Goal: Task Accomplishment & Management: Manage account settings

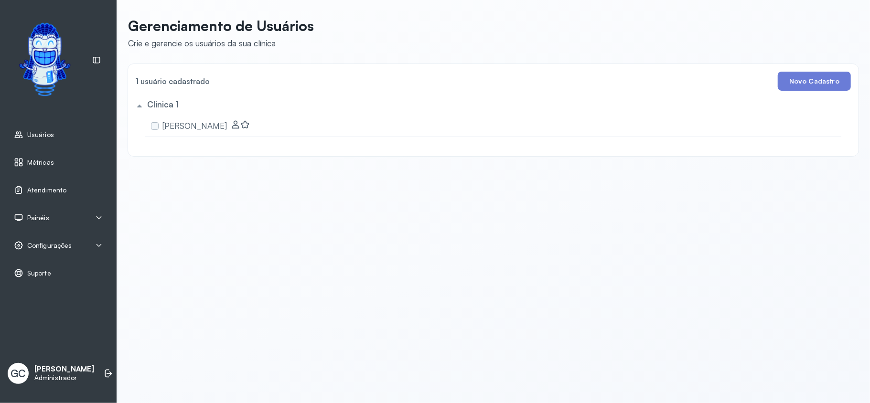
click at [98, 218] on icon at bounding box center [99, 218] width 8 height 8
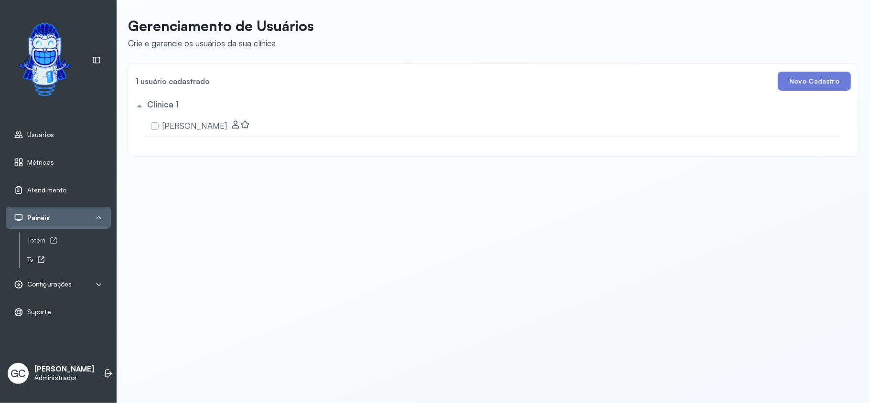
click at [39, 260] on icon at bounding box center [41, 260] width 6 height 6
click at [58, 291] on div "Configurações" at bounding box center [58, 285] width 105 height 22
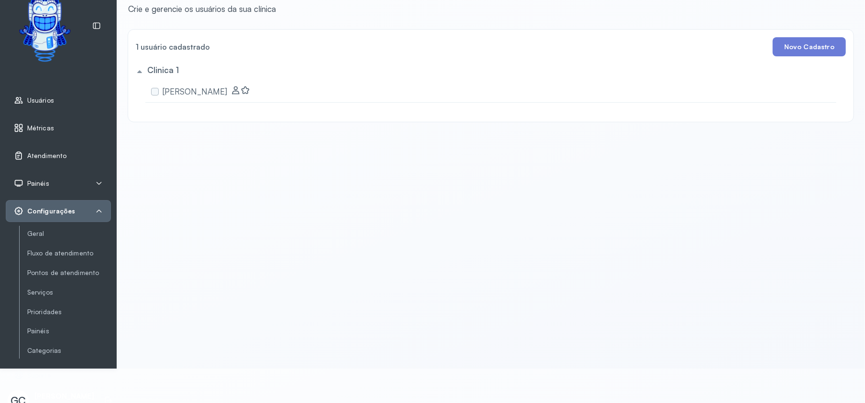
scroll to position [54, 0]
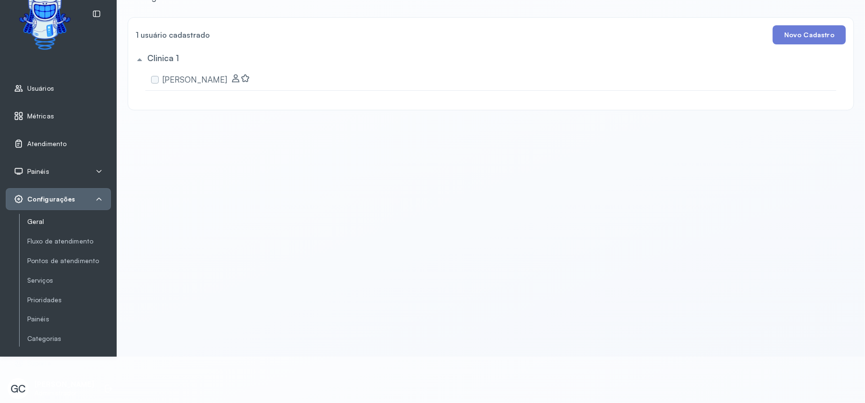
click at [33, 218] on link "Geral" at bounding box center [69, 222] width 84 height 8
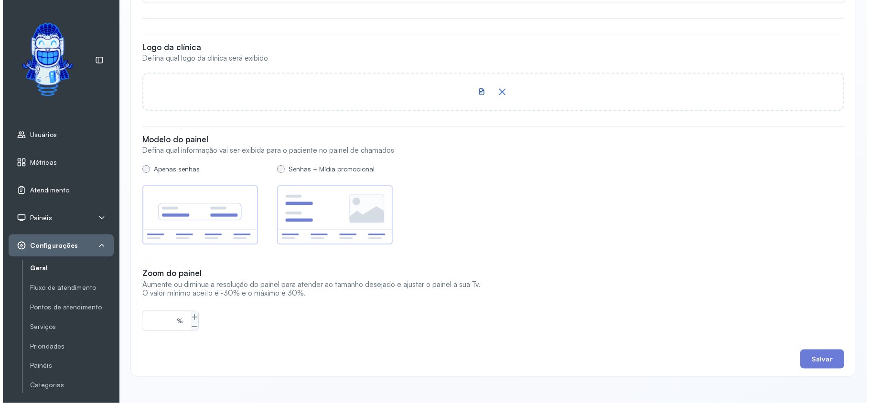
scroll to position [792, 0]
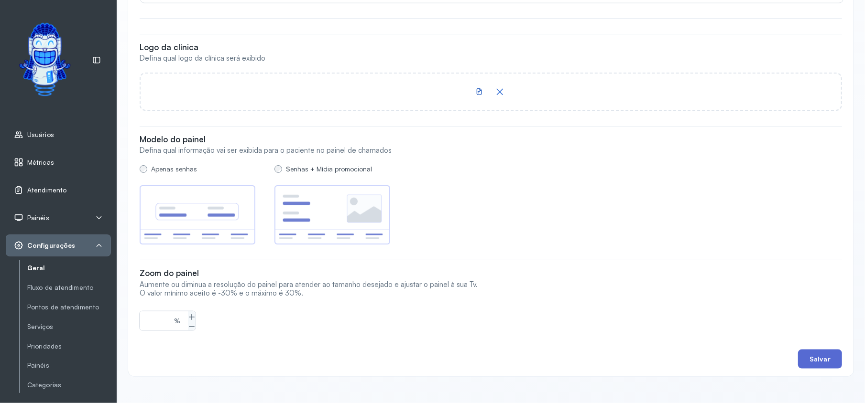
click at [813, 350] on button "Salvar" at bounding box center [820, 359] width 44 height 19
click at [38, 220] on span "Painéis" at bounding box center [38, 218] width 22 height 8
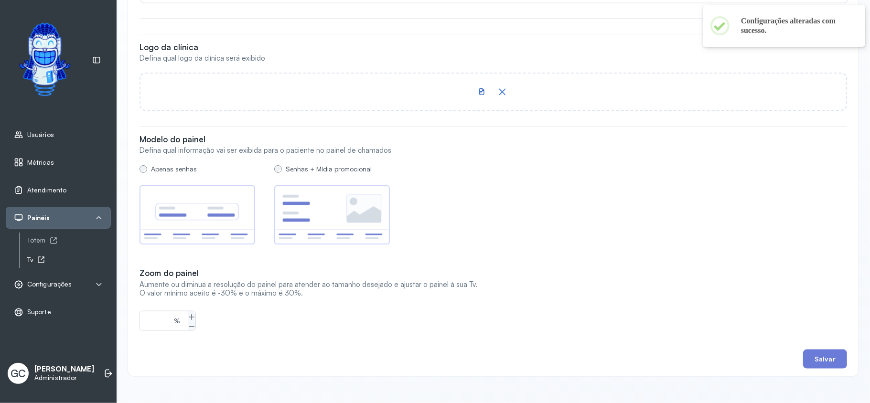
click at [42, 260] on icon at bounding box center [41, 260] width 8 height 8
click at [41, 190] on span "Atendimento" at bounding box center [46, 190] width 39 height 8
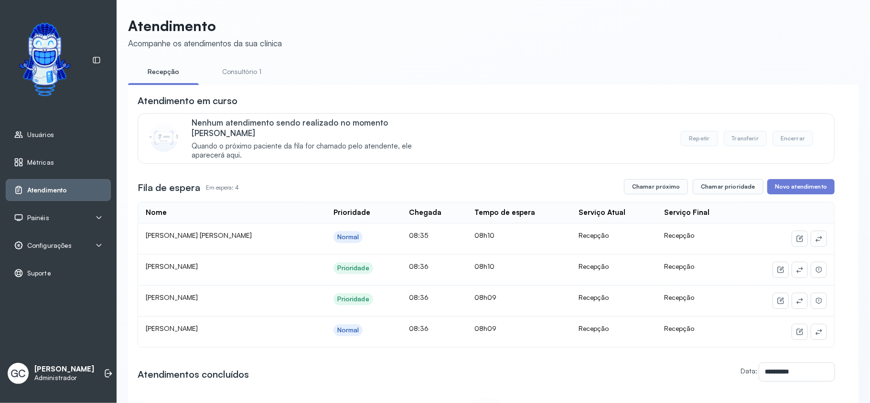
click at [337, 264] on div "Prioridade" at bounding box center [353, 268] width 32 height 8
click at [334, 293] on div "Prioridade" at bounding box center [354, 299] width 40 height 12
click at [815, 297] on icon at bounding box center [819, 301] width 8 height 8
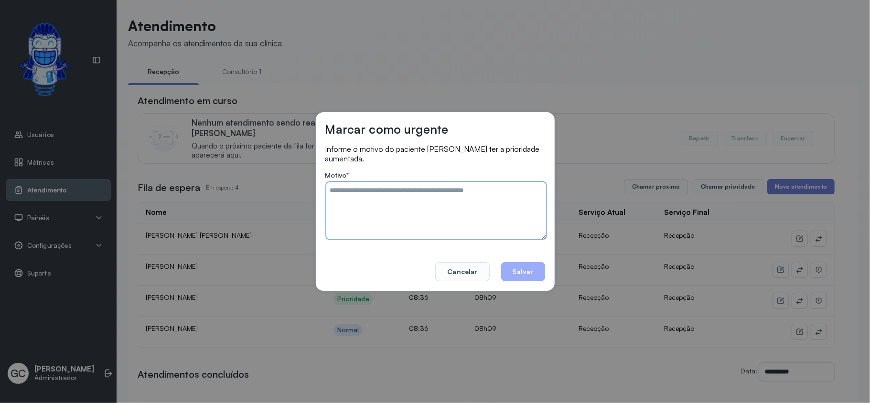
click at [406, 229] on textarea at bounding box center [436, 210] width 220 height 57
type textarea "******"
click at [538, 274] on button "Salvar" at bounding box center [523, 271] width 44 height 19
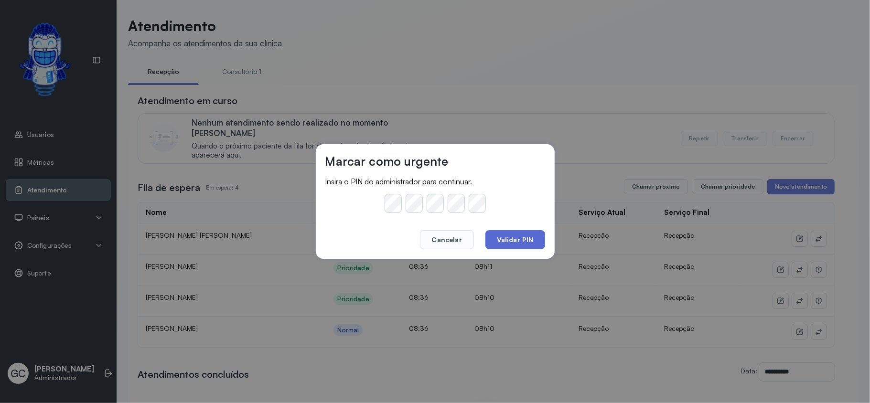
click at [522, 234] on button "Validar PIN" at bounding box center [516, 239] width 60 height 19
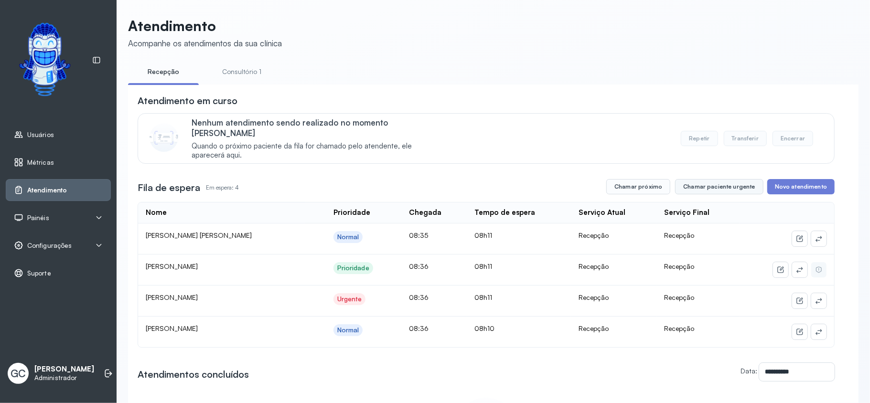
click at [693, 183] on button "Chamar paciente urgente" at bounding box center [719, 186] width 88 height 15
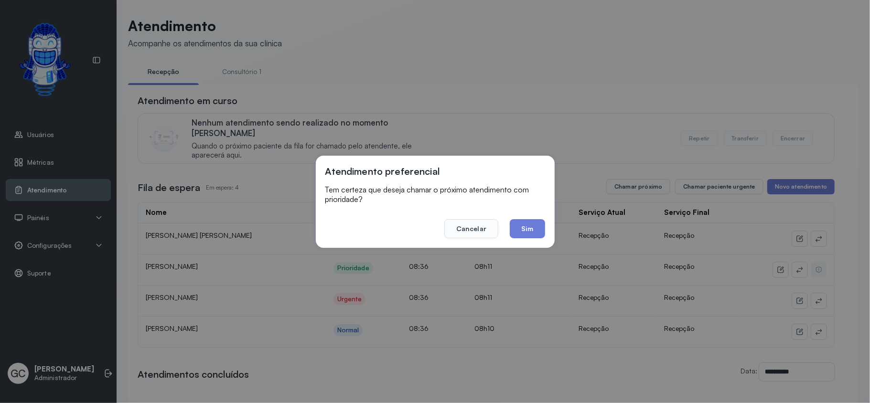
click at [520, 228] on button "Sim" at bounding box center [527, 228] width 35 height 19
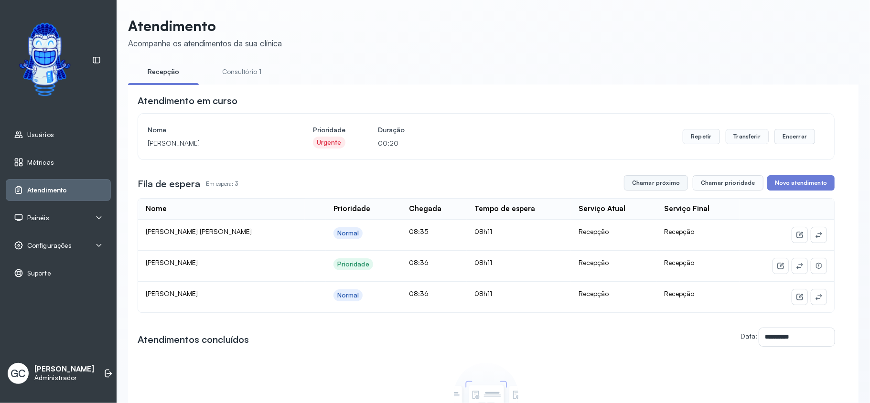
click at [664, 186] on button "Chamar próximo" at bounding box center [656, 182] width 64 height 15
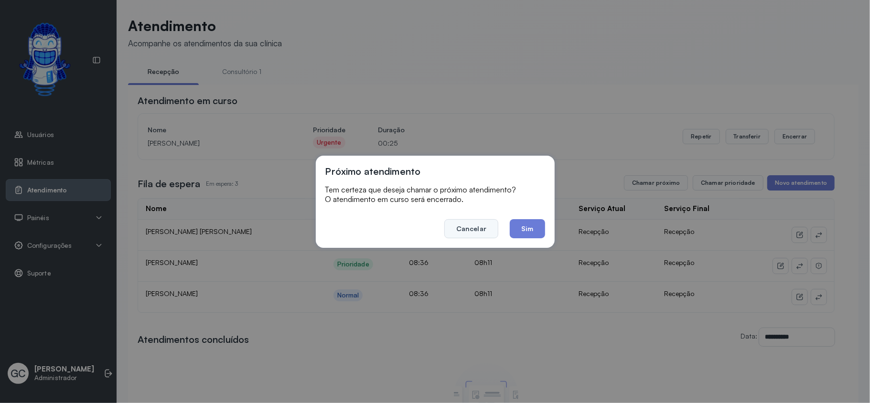
click at [452, 226] on button "Cancelar" at bounding box center [472, 228] width 54 height 19
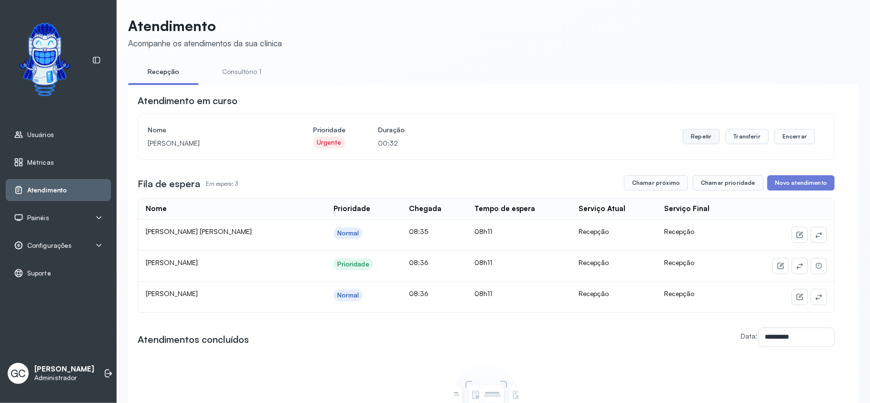
click at [693, 141] on button "Repetir" at bounding box center [701, 136] width 37 height 15
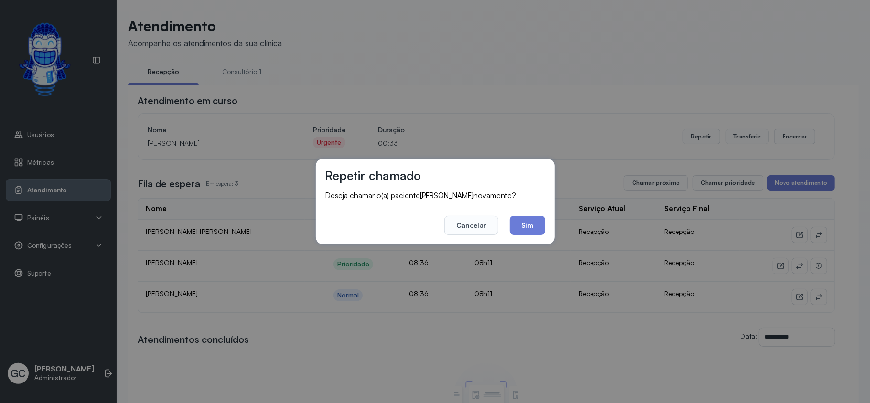
drag, startPoint x: 513, startPoint y: 224, endPoint x: 516, endPoint y: 215, distance: 9.7
click at [513, 224] on button "Sim" at bounding box center [527, 225] width 35 height 19
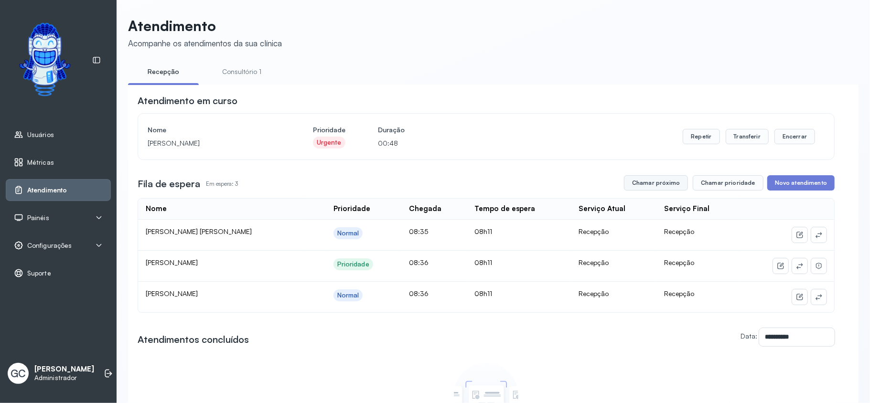
click at [641, 186] on button "Chamar próximo" at bounding box center [656, 182] width 64 height 15
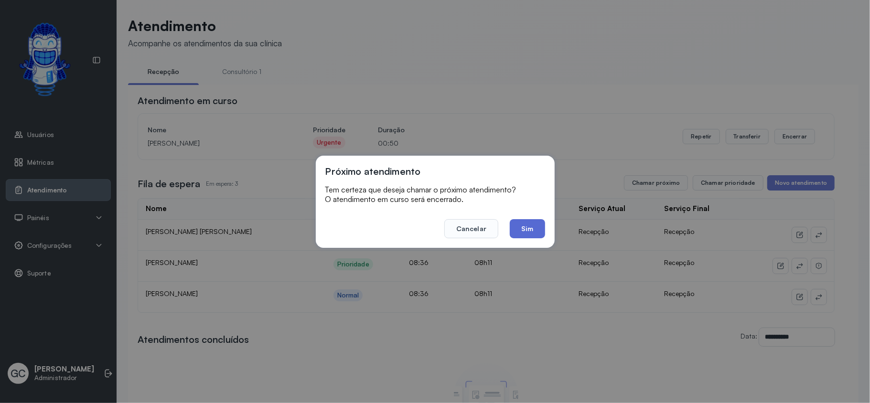
click at [527, 227] on button "Sim" at bounding box center [527, 228] width 35 height 19
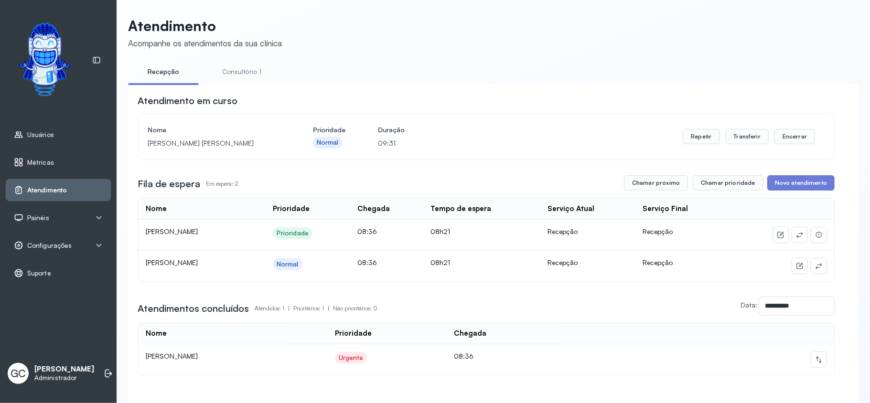
click at [41, 165] on span "Métricas" at bounding box center [40, 163] width 27 height 8
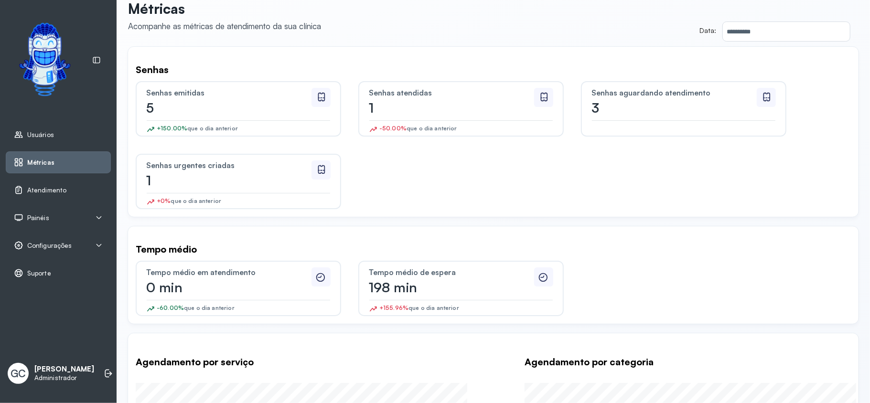
scroll to position [16, 0]
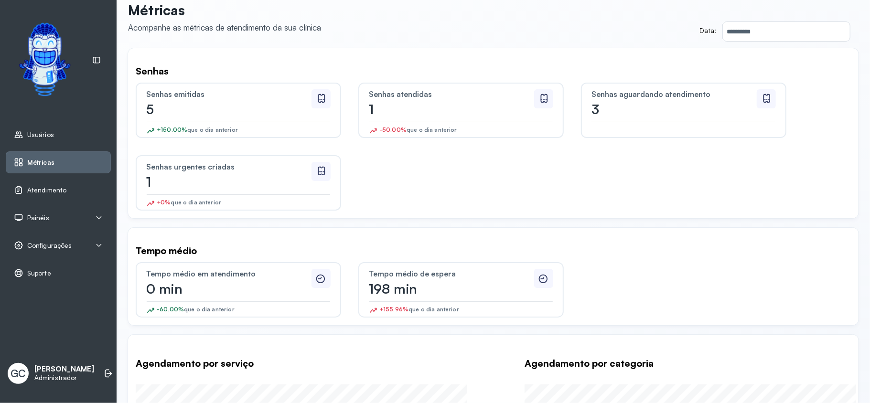
drag, startPoint x: 148, startPoint y: 165, endPoint x: 268, endPoint y: 164, distance: 120.0
click at [268, 164] on div "Senhas urgentes criadas" at bounding box center [227, 167] width 163 height 10
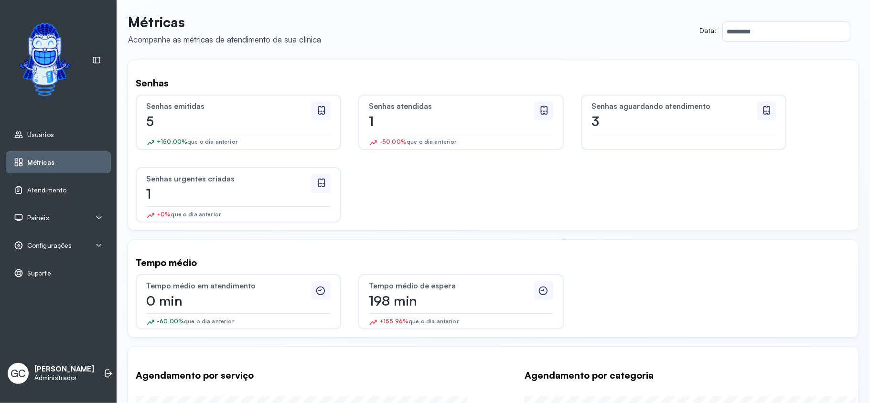
scroll to position [0, 0]
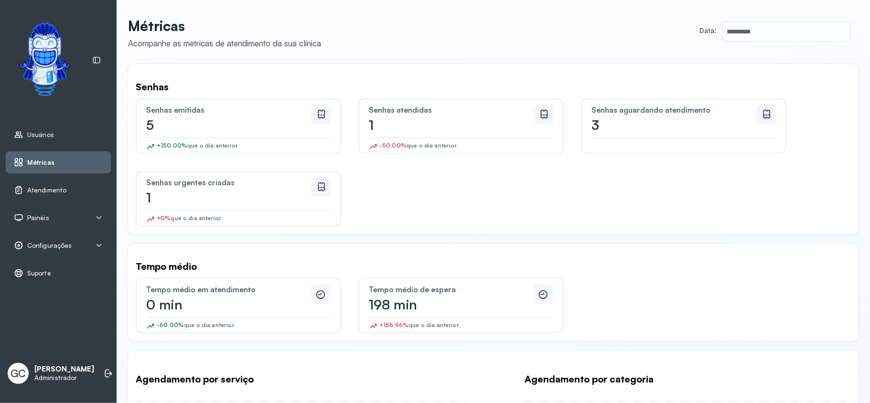
click at [393, 194] on div "Senhas emitidas 5 +150.00% que o dia anterior Senhas atendidas 1 -50.00% que o …" at bounding box center [494, 162] width 716 height 128
click at [318, 184] on icon at bounding box center [321, 187] width 11 height 11
drag, startPoint x: 195, startPoint y: 207, endPoint x: 172, endPoint y: 220, distance: 26.7
click at [195, 208] on div "Senhas urgentes criadas 1 +0% que o dia anterior" at bounding box center [239, 198] width 206 height 55
click at [167, 221] on div "+0% que o dia anterior" at bounding box center [189, 220] width 65 height 11
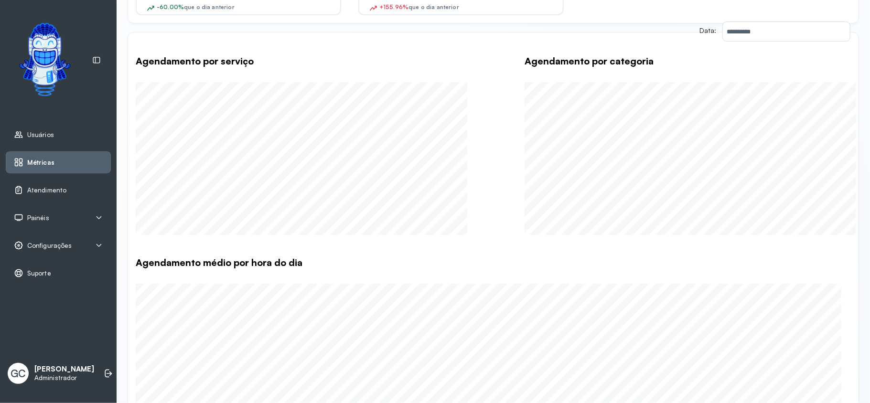
scroll to position [398, 0]
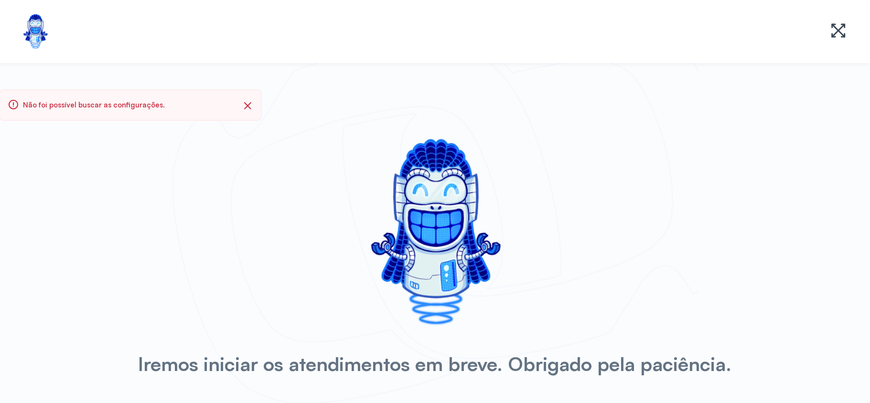
click at [251, 104] on icon at bounding box center [247, 105] width 11 height 11
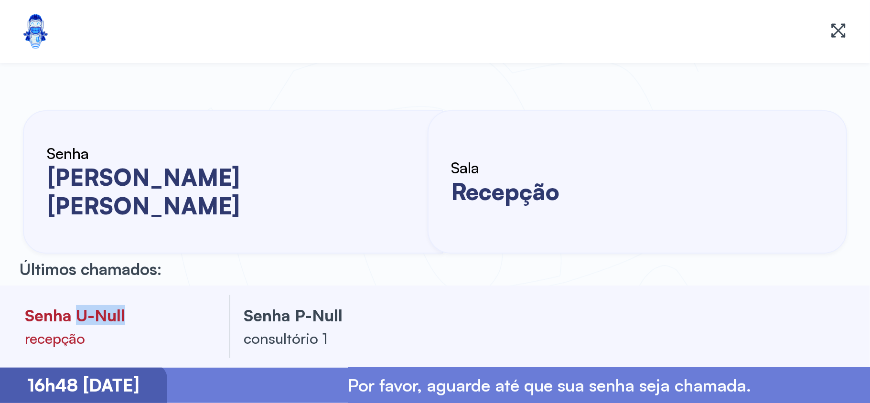
drag, startPoint x: 77, startPoint y: 318, endPoint x: 134, endPoint y: 314, distance: 57.0
click at [134, 314] on h3 "Senha U-null" at bounding box center [116, 315] width 182 height 19
click at [92, 316] on h3 "Senha U-null" at bounding box center [116, 315] width 182 height 19
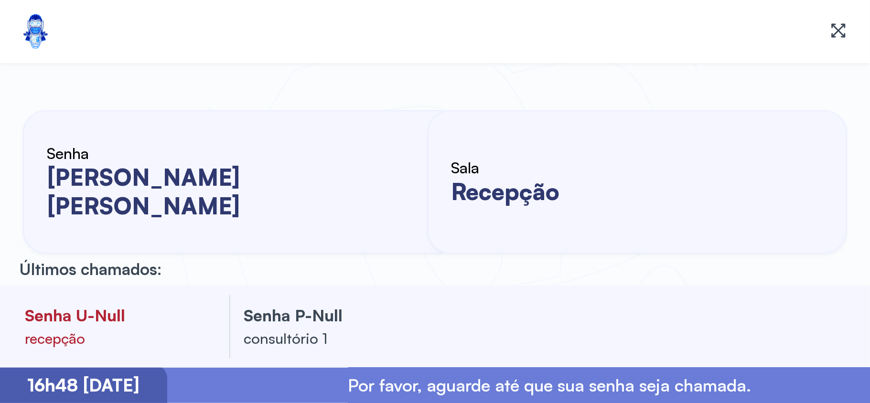
click at [336, 316] on h3 "Senha P-null" at bounding box center [335, 315] width 182 height 19
click at [110, 313] on h3 "Senha U-null" at bounding box center [116, 315] width 182 height 19
click at [111, 313] on h3 "Senha U-null" at bounding box center [116, 315] width 182 height 19
click at [320, 306] on h3 "Senha P-null" at bounding box center [335, 315] width 182 height 19
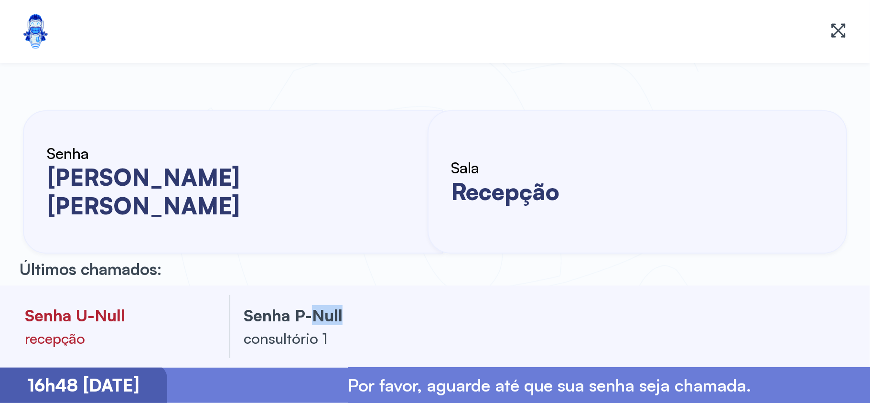
click at [320, 306] on h3 "Senha P-null" at bounding box center [335, 315] width 182 height 19
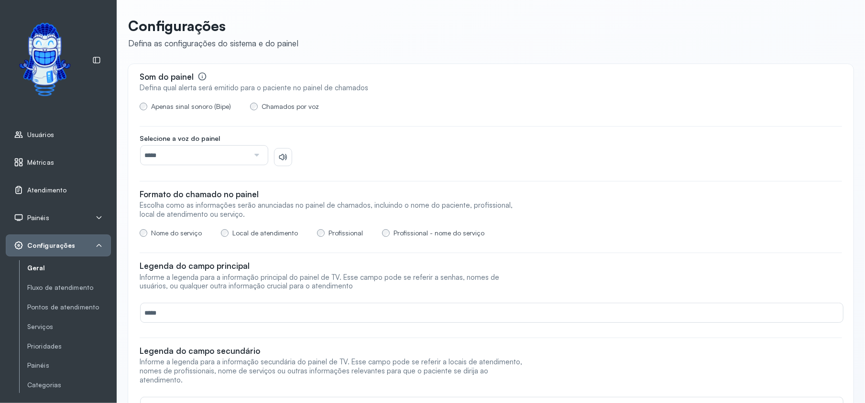
click at [55, 125] on div "Usuários" at bounding box center [58, 135] width 105 height 22
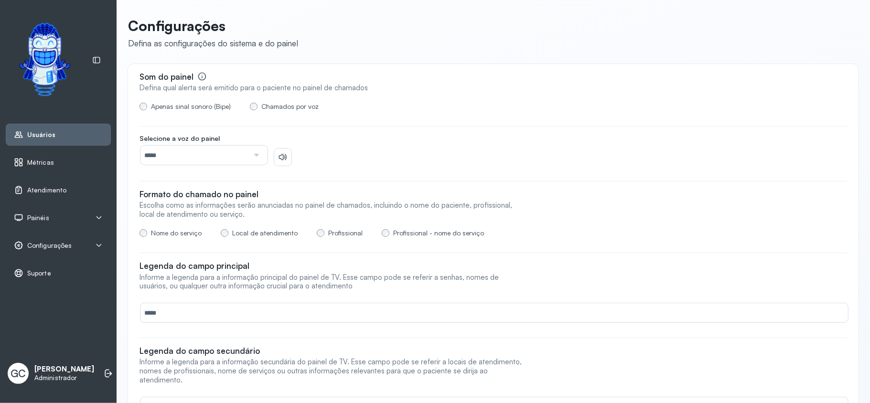
click at [46, 129] on div "Usuários" at bounding box center [58, 135] width 105 height 22
click at [40, 136] on span "Usuários" at bounding box center [41, 135] width 28 height 8
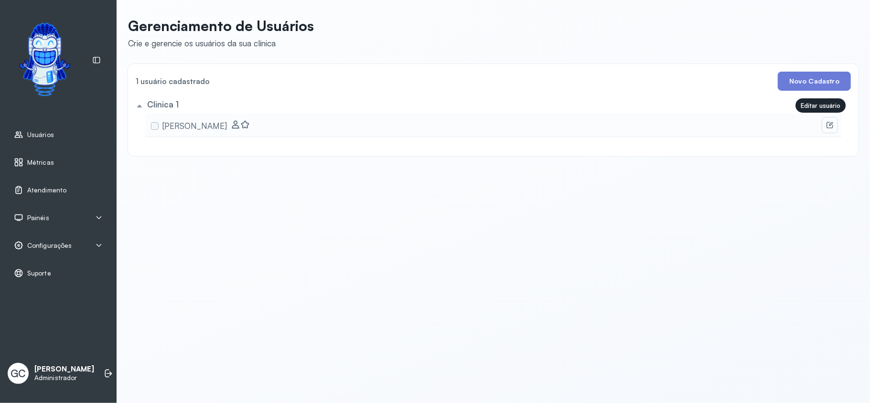
click at [825, 124] on button at bounding box center [830, 125] width 15 height 15
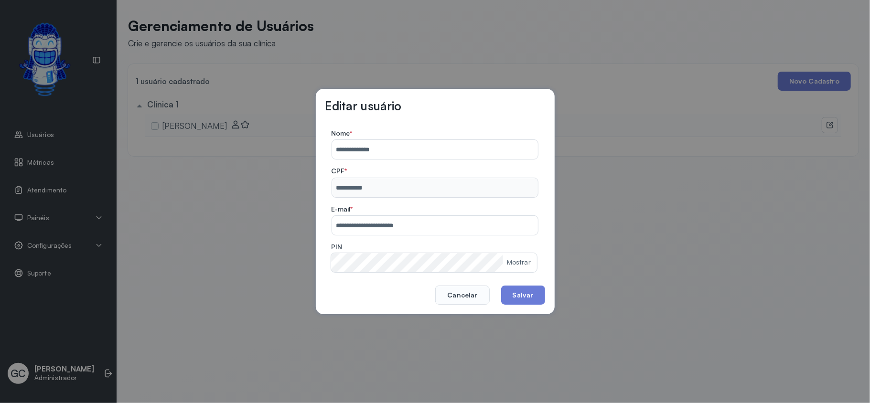
click at [519, 264] on div "Mostrar" at bounding box center [519, 263] width 24 height 8
click at [617, 194] on div "**********" at bounding box center [435, 201] width 870 height 403
click at [461, 294] on button "Cancelar" at bounding box center [462, 295] width 54 height 19
